Goal: Task Accomplishment & Management: Complete application form

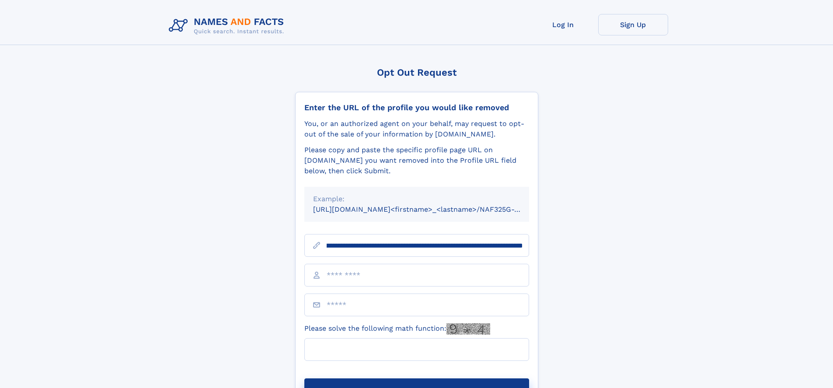
scroll to position [0, 97]
type input "**********"
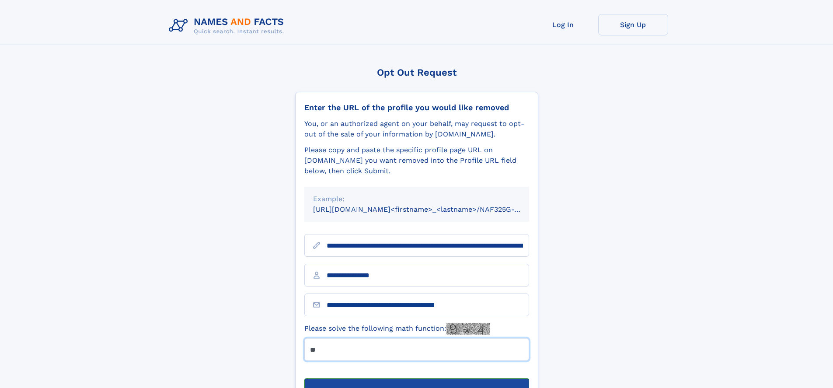
type input "**"
click at [416, 378] on button "Submit Opt Out Request" at bounding box center [416, 392] width 225 height 28
